Goal: Transaction & Acquisition: Download file/media

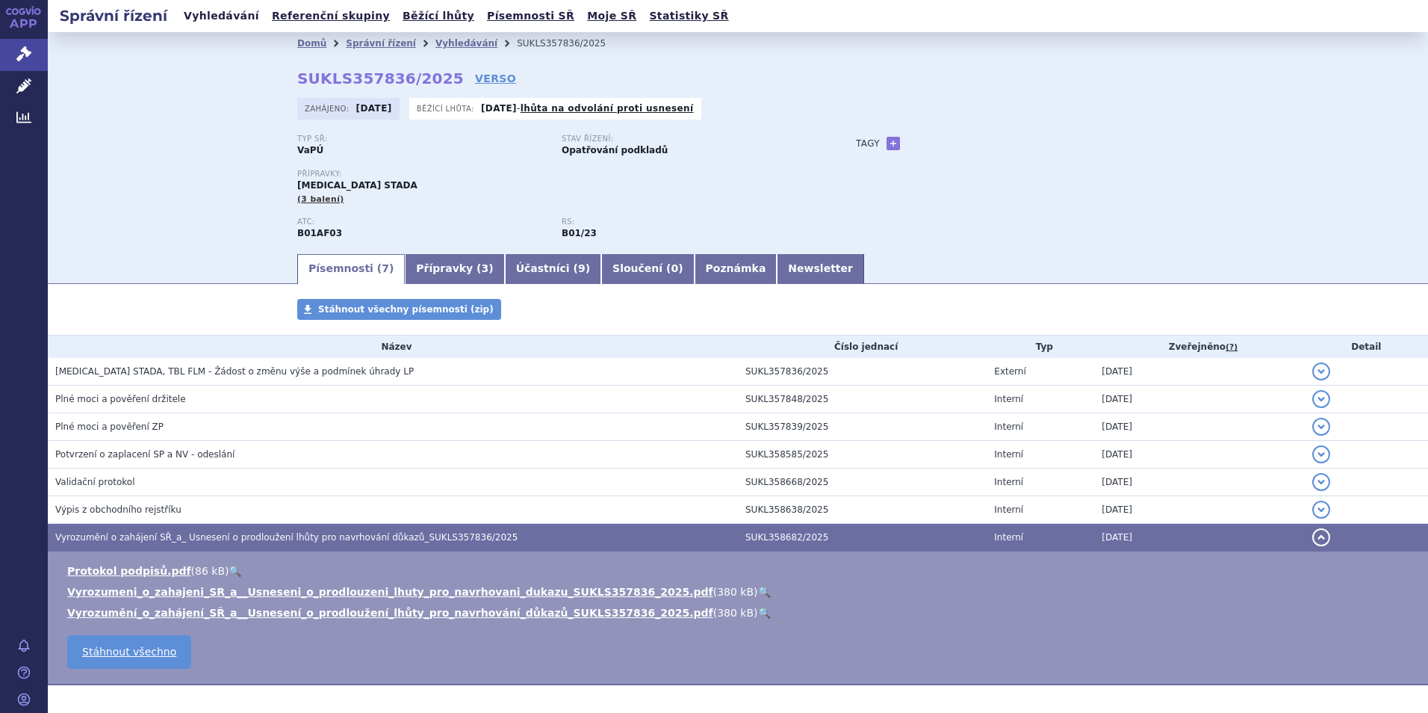
click at [240, 15] on link "Vyhledávání" at bounding box center [221, 16] width 84 height 20
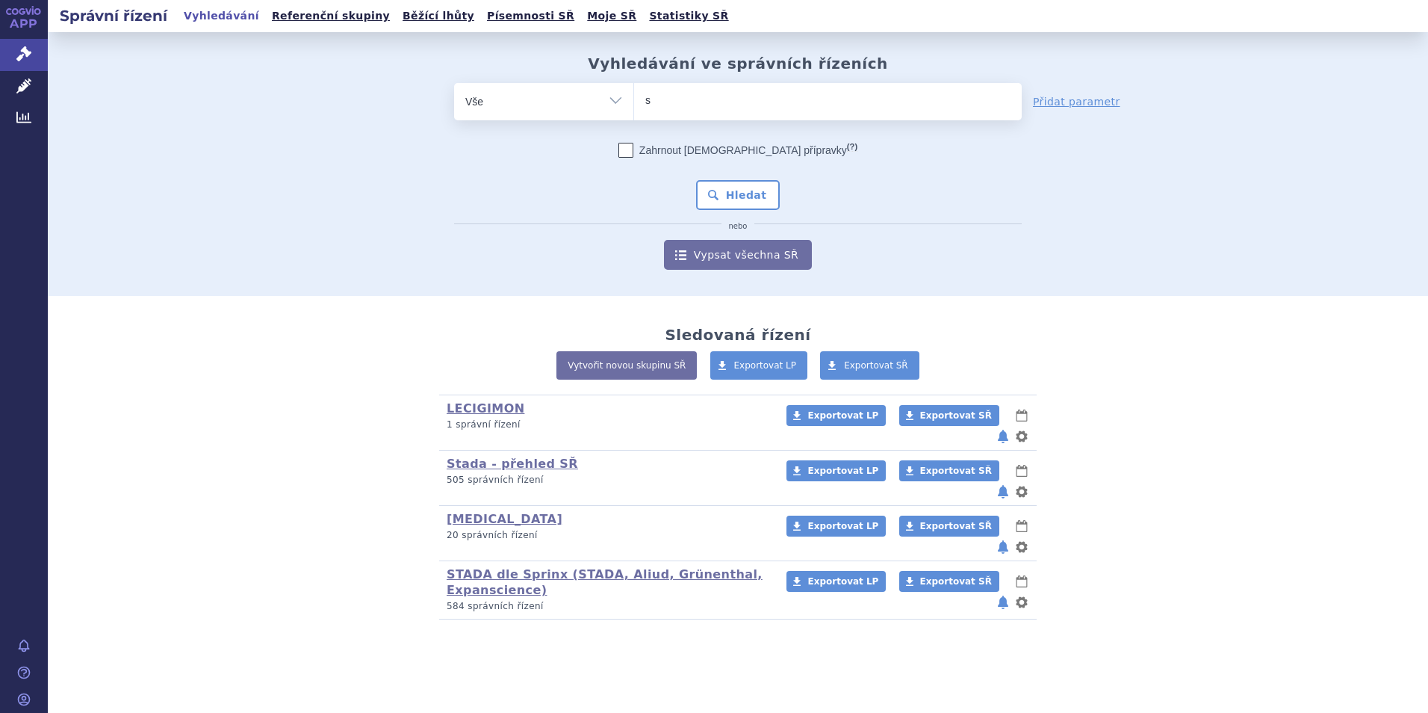
type input "si"
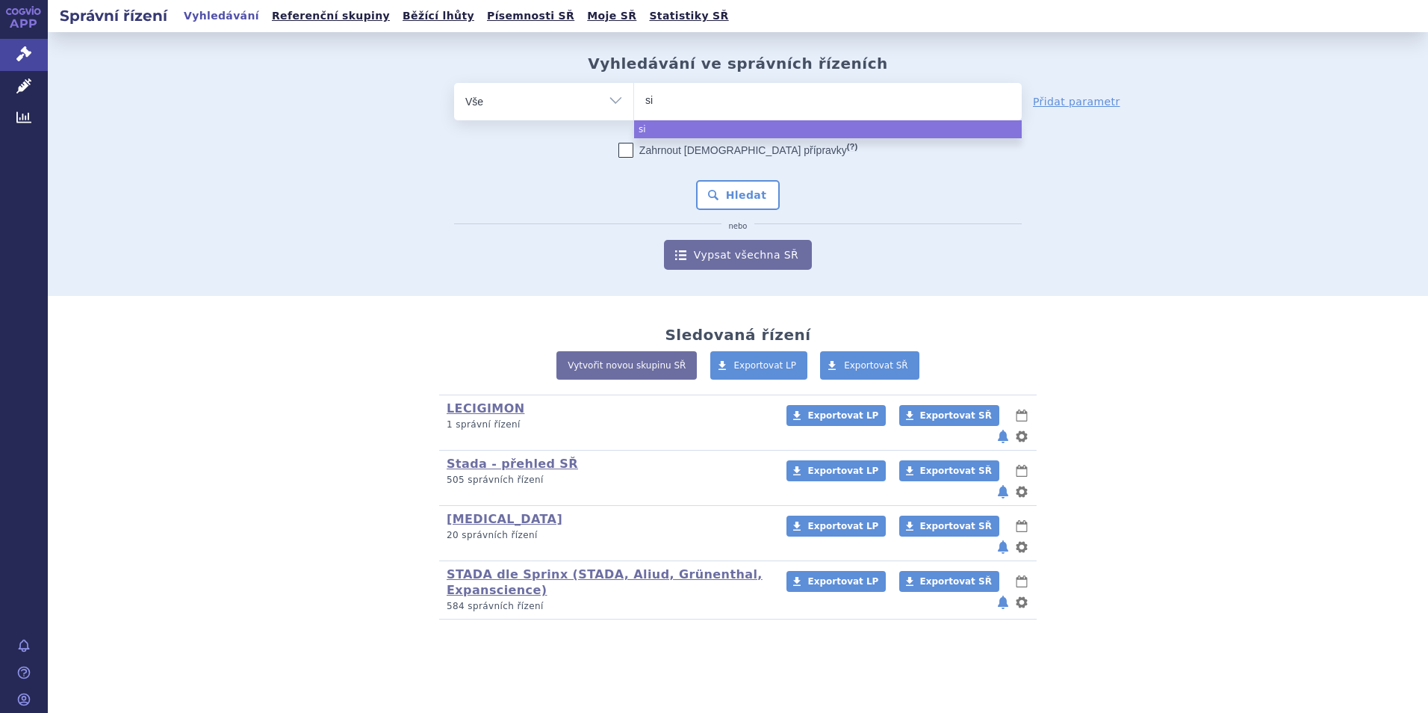
type input "sim"
type input "simp"
type input "simpo"
type input "simpon"
type input "[MEDICAL_DATA]"
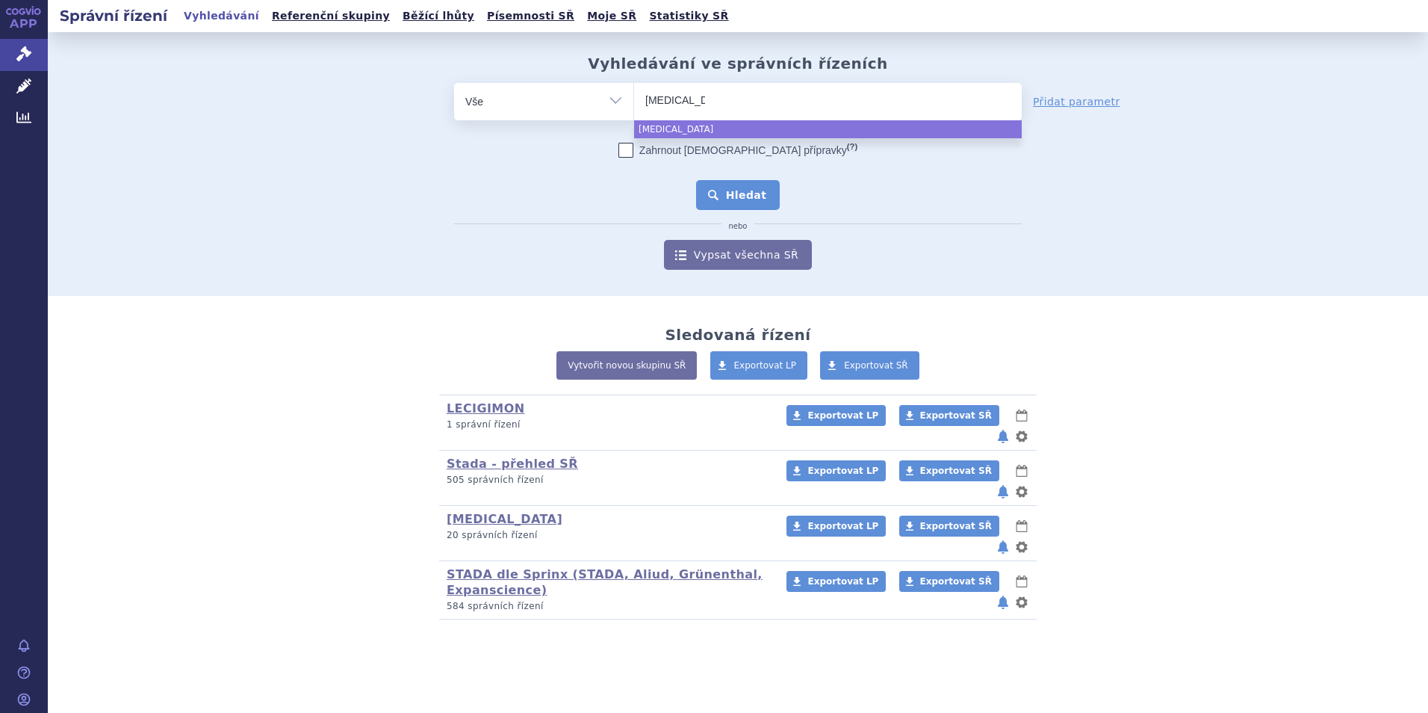
select select "simponi"
click at [735, 191] on button "Hledat" at bounding box center [738, 195] width 84 height 30
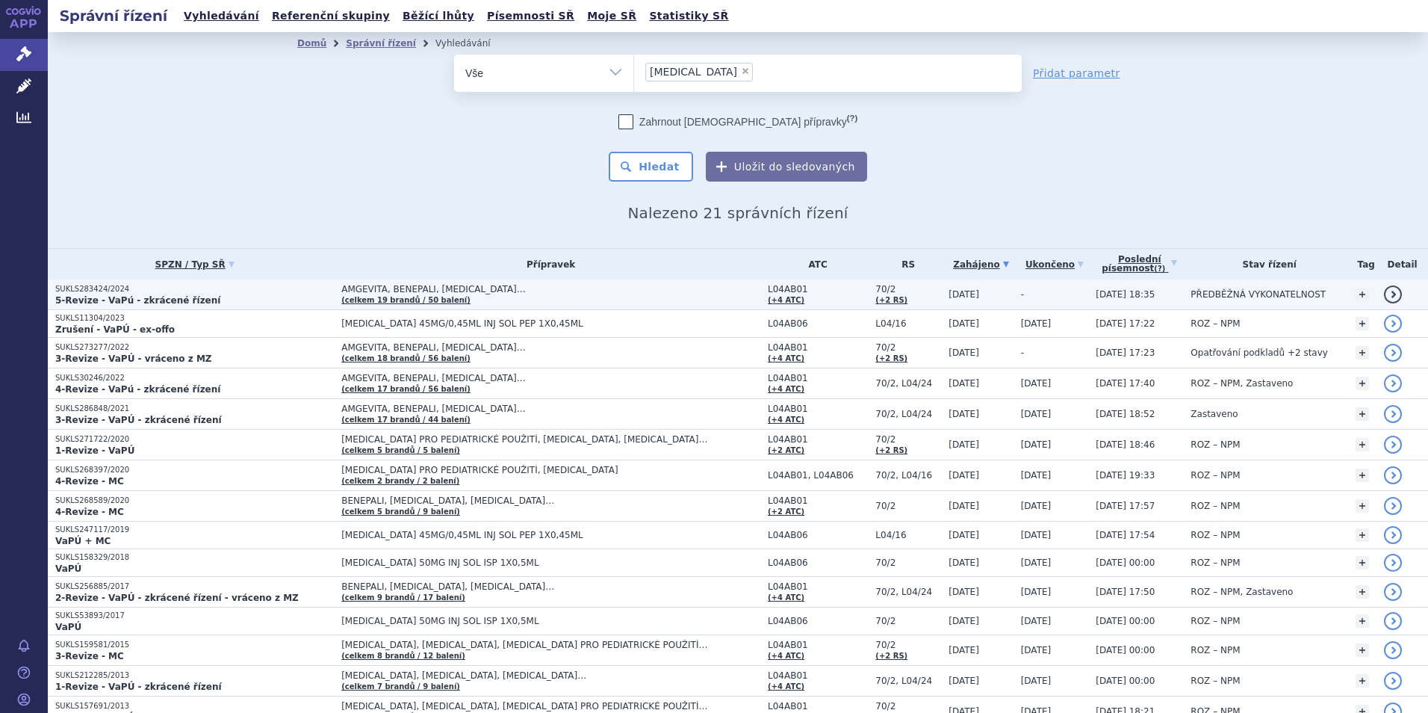
click at [79, 295] on strong "5-Revize - VaPú - zkrácené řízení" at bounding box center [137, 300] width 165 height 10
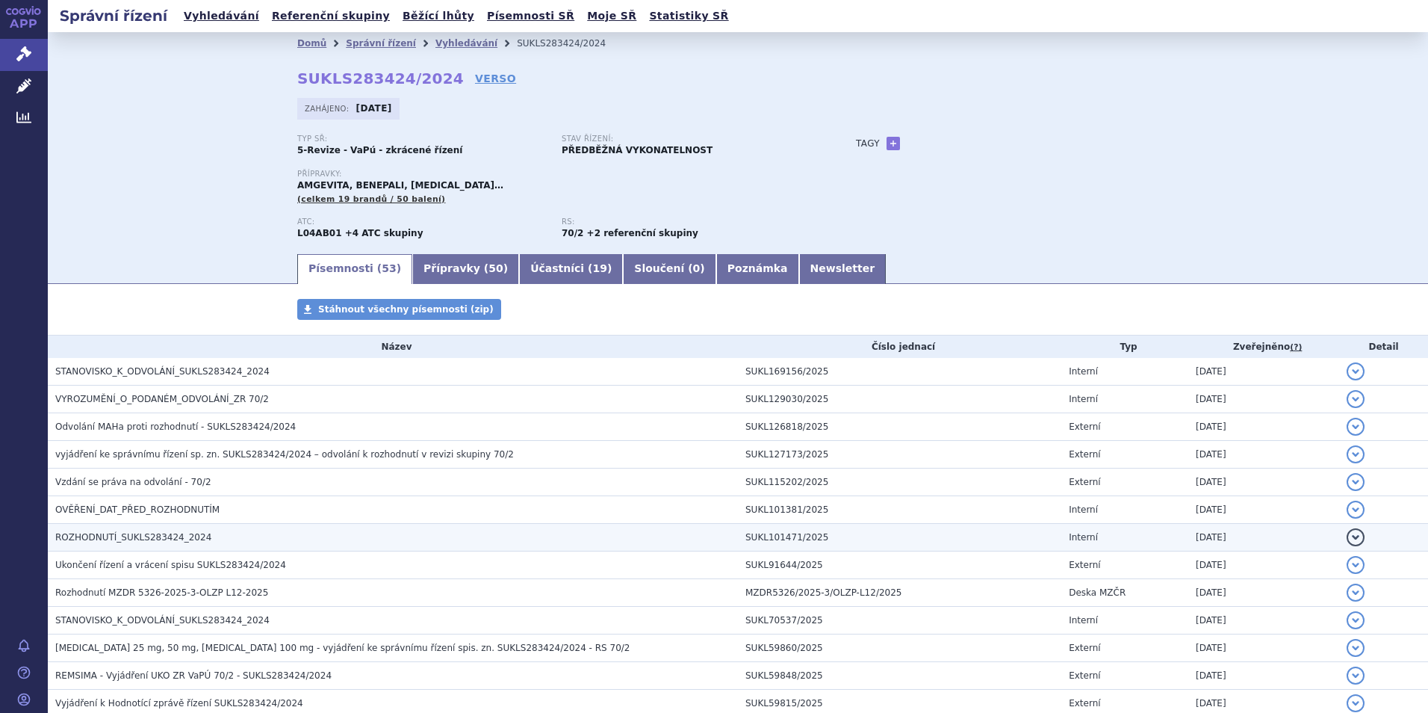
click at [94, 534] on span "ROZHODNUTÍ_SUKLS283424_2024" at bounding box center [133, 537] width 156 height 10
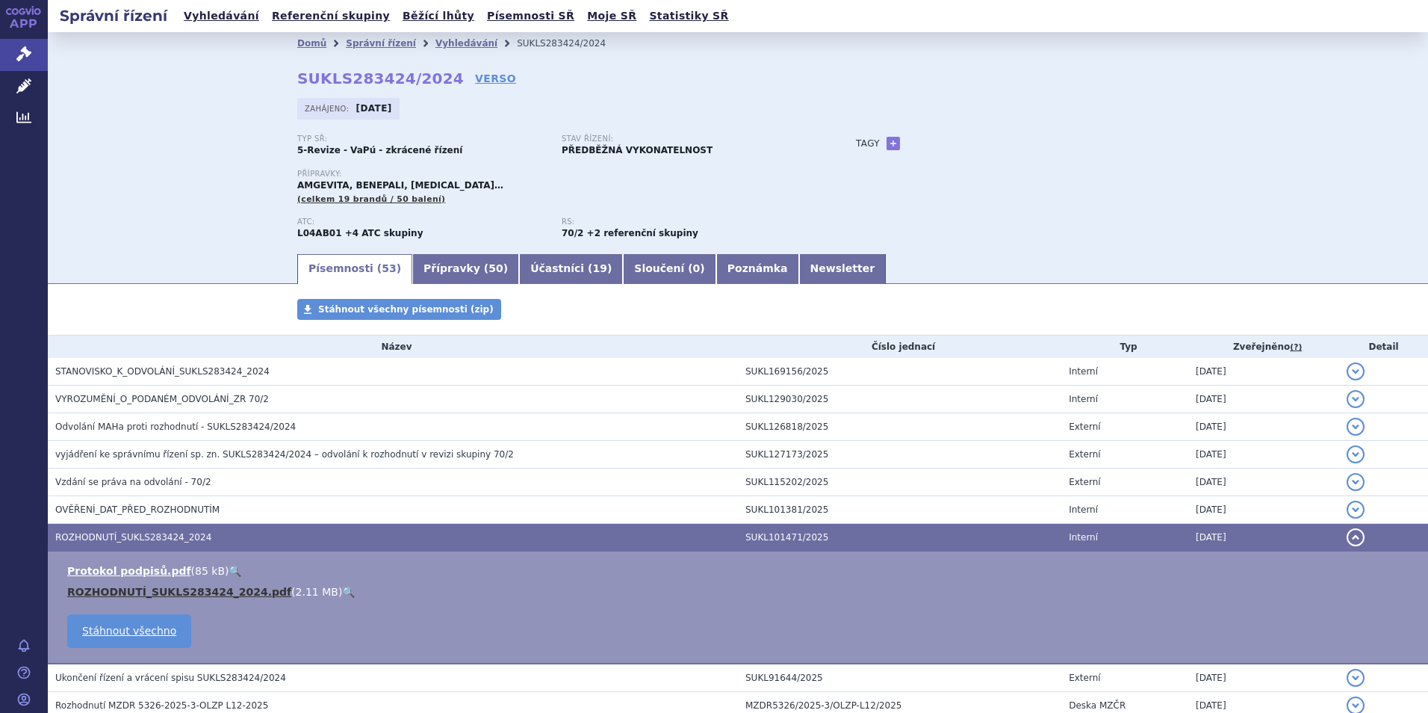
click at [177, 590] on link "ROZHODNUTÍ_SUKLS283424_2024.pdf" at bounding box center [179, 592] width 224 height 12
